Goal: Task Accomplishment & Management: Manage account settings

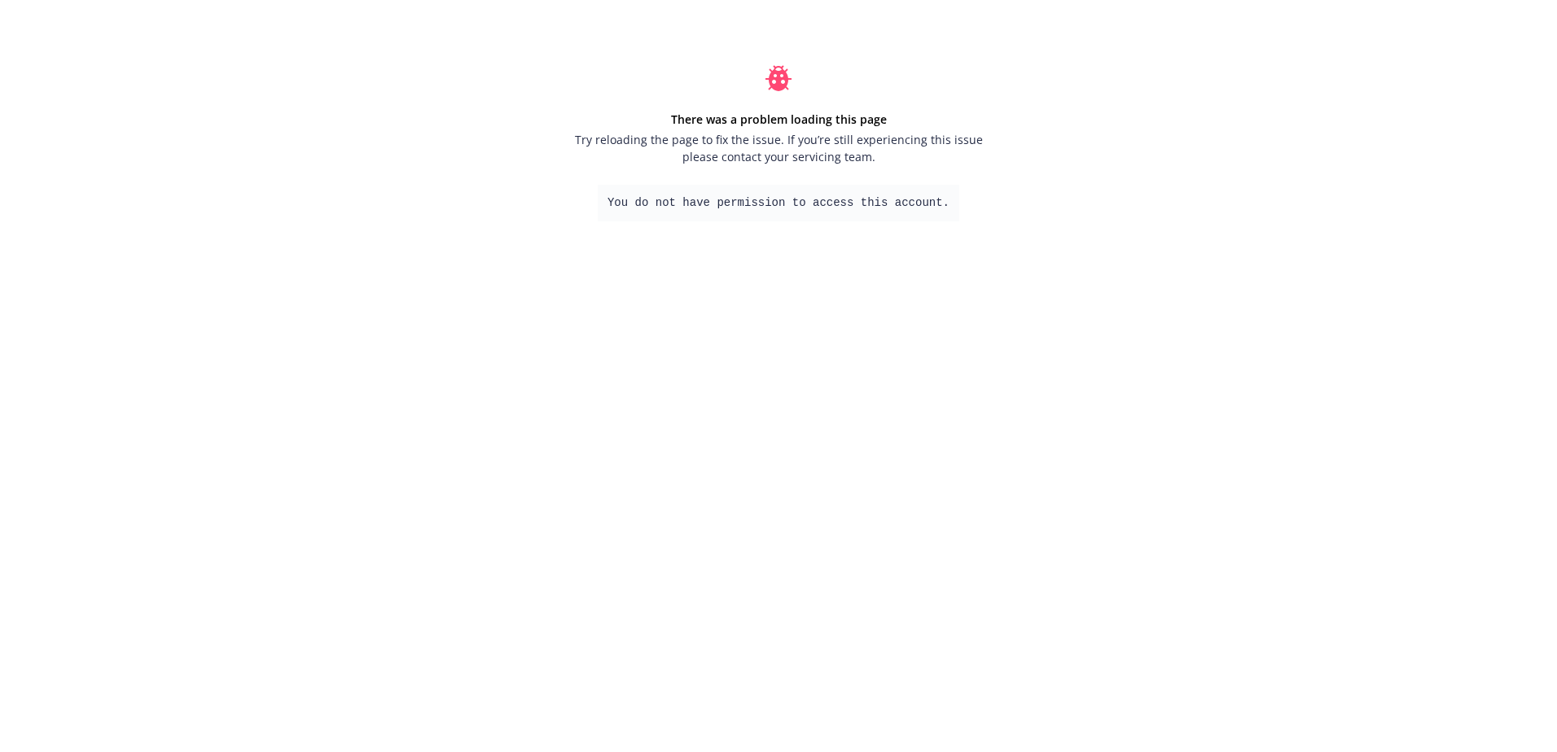
click at [688, 145] on span "Try reloading the page to fix the issue. If you’re still experiencing this issu…" at bounding box center [778, 148] width 415 height 34
